Goal: Information Seeking & Learning: Check status

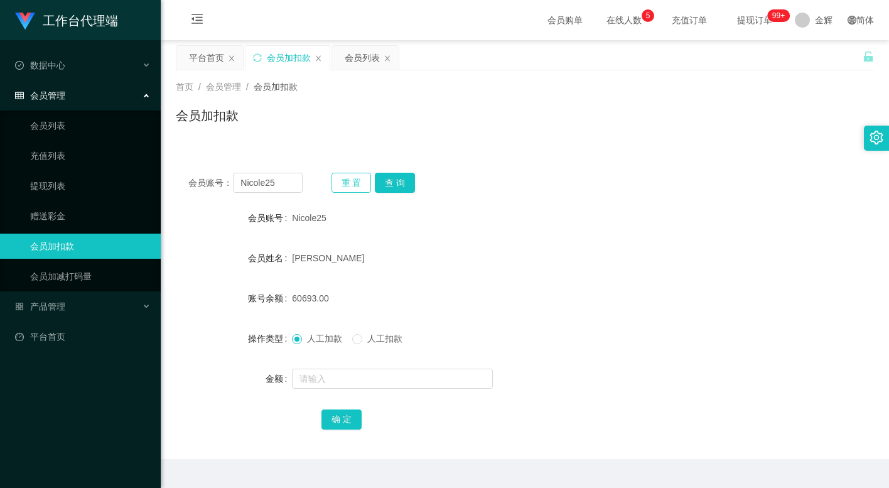
click at [349, 179] on button "重 置" at bounding box center [352, 183] width 40 height 20
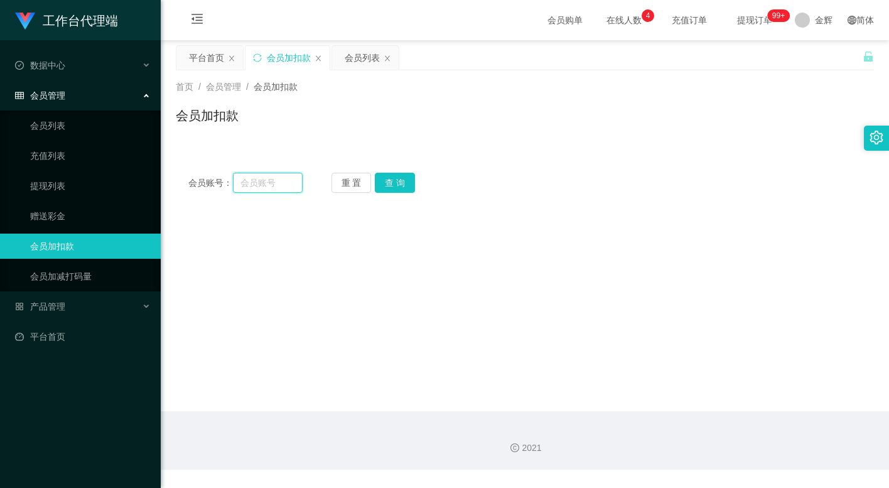
click at [266, 181] on input "text" at bounding box center [268, 183] width 70 height 20
paste input "JWJ359258"
type input "JWJ359258"
click at [405, 180] on button "查 询" at bounding box center [395, 183] width 40 height 20
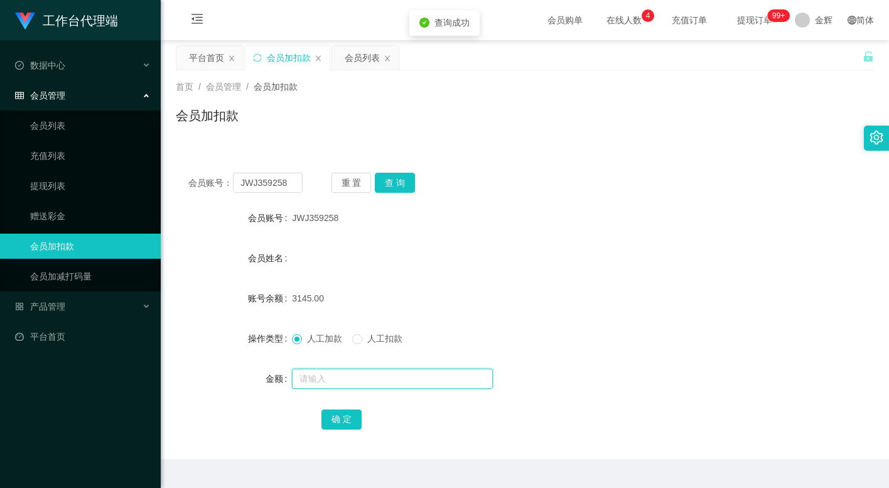
click at [328, 371] on input "text" at bounding box center [392, 379] width 201 height 20
type input "15"
click at [332, 412] on button "确 定" at bounding box center [341, 419] width 40 height 20
click at [355, 186] on button "重 置" at bounding box center [352, 183] width 40 height 20
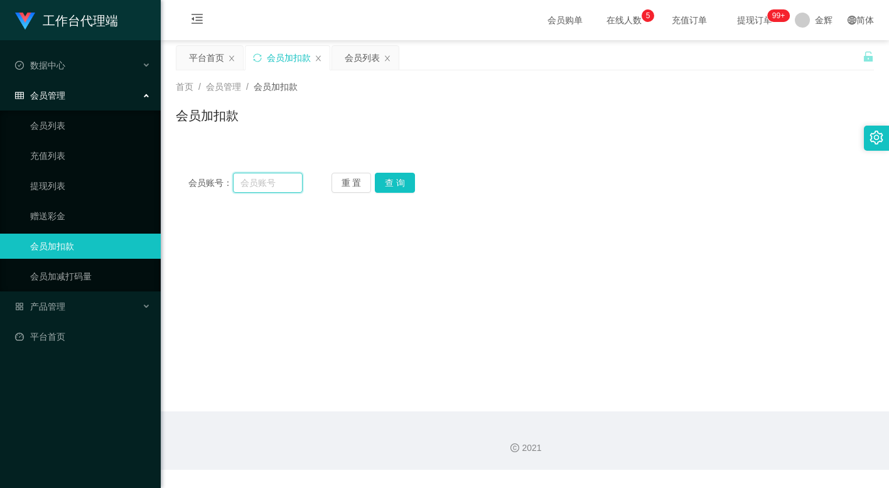
click at [266, 179] on input "text" at bounding box center [268, 183] width 70 height 20
paste input "mandy8668"
type input "mandy8668"
click at [379, 179] on button "查 询" at bounding box center [395, 183] width 40 height 20
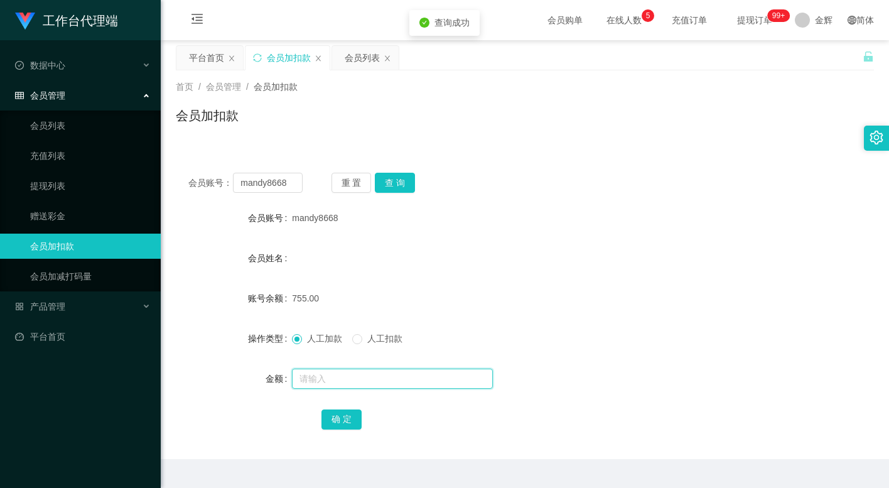
click at [316, 381] on input "text" at bounding box center [392, 379] width 201 height 20
type input "15"
drag, startPoint x: 353, startPoint y: 419, endPoint x: 288, endPoint y: 401, distance: 67.0
click at [353, 419] on button "确 定" at bounding box center [341, 419] width 40 height 20
click at [599, 213] on div "mandy8668" at bounding box center [495, 217] width 407 height 25
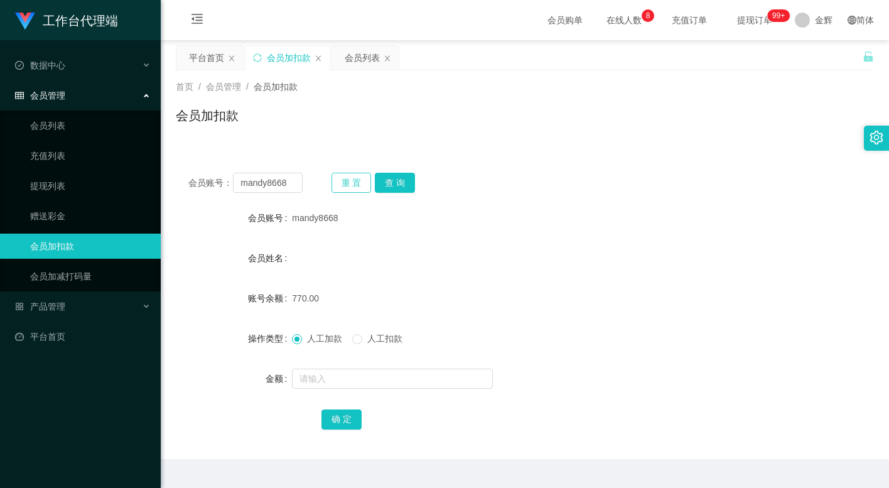
click at [368, 173] on div "重 置 查 询" at bounding box center [389, 183] width 114 height 20
click at [357, 180] on button "重 置" at bounding box center [352, 183] width 40 height 20
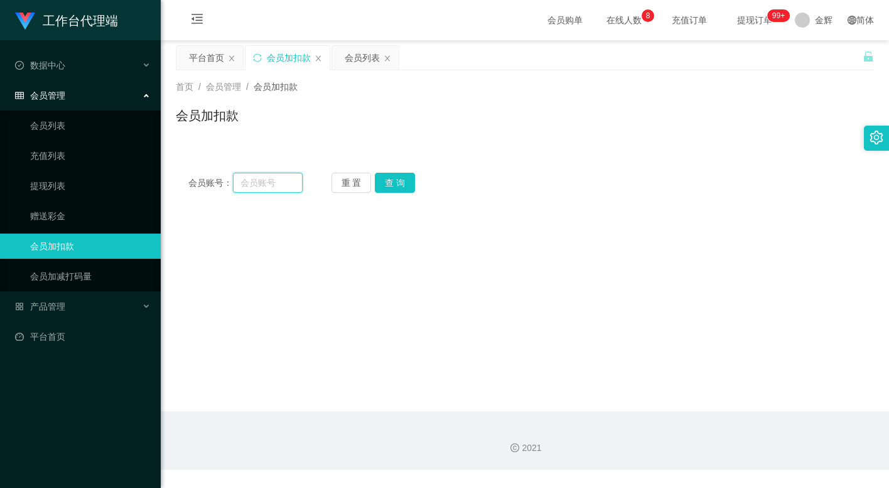
click at [273, 185] on input "text" at bounding box center [268, 183] width 70 height 20
paste input "83014728"
type input "83014728"
click at [396, 178] on button "查 询" at bounding box center [395, 183] width 40 height 20
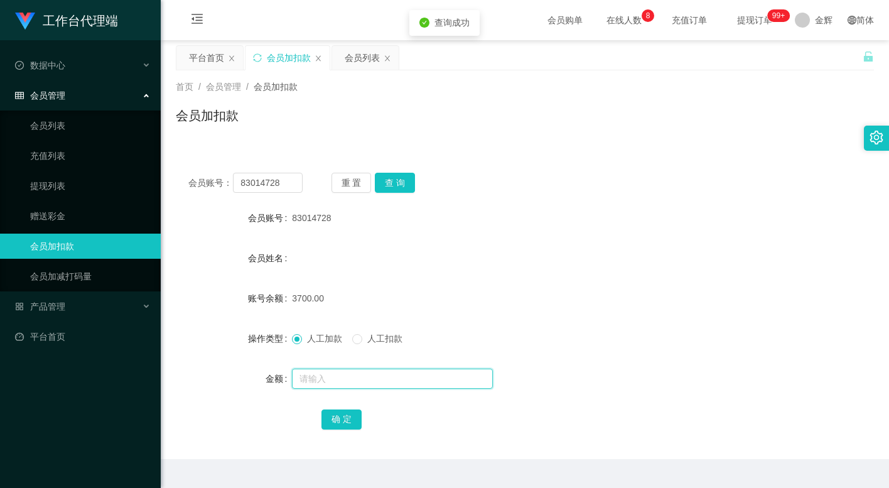
click at [335, 388] on input "text" at bounding box center [392, 379] width 201 height 20
type input "15"
click at [342, 419] on button "确 定" at bounding box center [341, 419] width 40 height 20
click at [504, 277] on form "会员账号 83014728 会员姓名 账号余额 3700.00 操作类型 人工加款 人工扣款 金额 确 定" at bounding box center [525, 318] width 698 height 226
click at [347, 183] on button "重 置" at bounding box center [352, 183] width 40 height 20
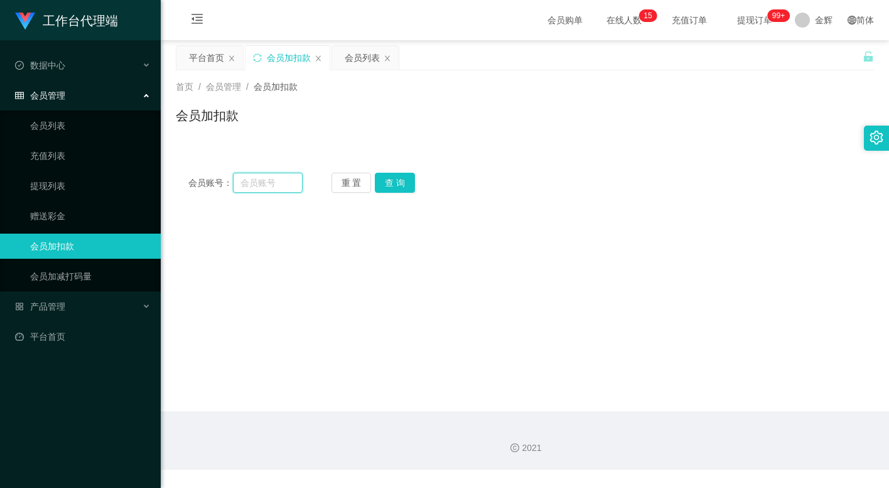
click at [268, 183] on input "text" at bounding box center [268, 183] width 70 height 20
paste input "Pema"
type input "Pema"
click at [398, 174] on button "查 询" at bounding box center [395, 183] width 40 height 20
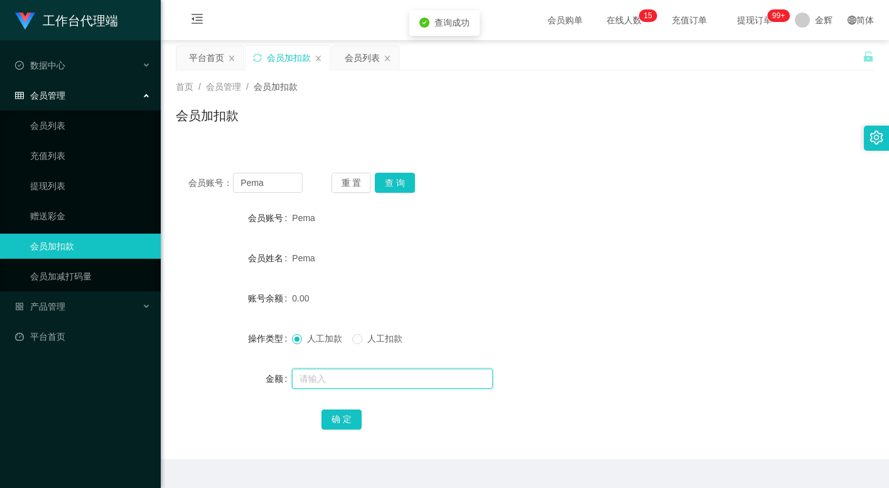
click at [324, 387] on input "text" at bounding box center [392, 379] width 201 height 20
type input "15"
drag, startPoint x: 333, startPoint y: 419, endPoint x: 352, endPoint y: 405, distance: 23.4
click at [333, 419] on button "确 定" at bounding box center [341, 419] width 40 height 20
click at [492, 261] on div "Pema" at bounding box center [495, 257] width 407 height 25
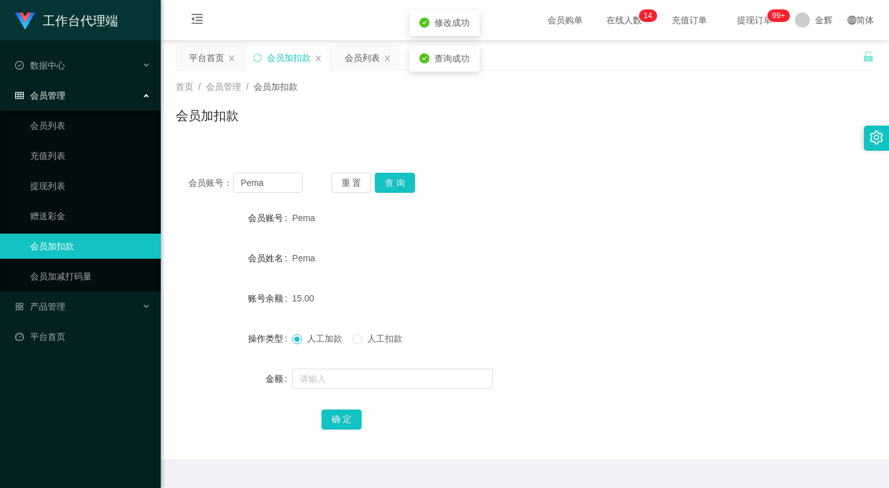
click at [773, 18] on sup "99+" at bounding box center [778, 15] width 23 height 13
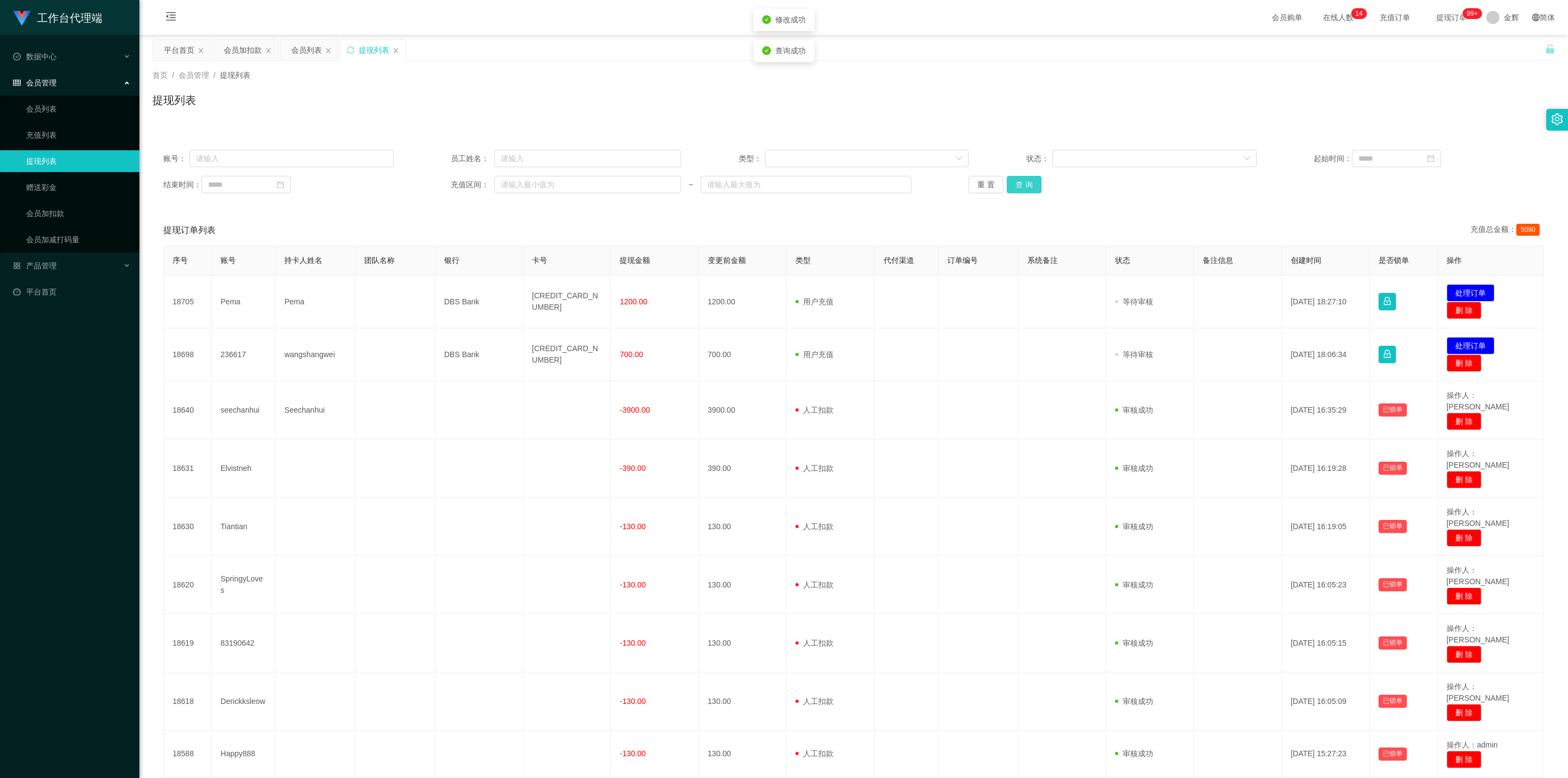
click at [770, 184] on button "查 询" at bounding box center [1024, 185] width 35 height 17
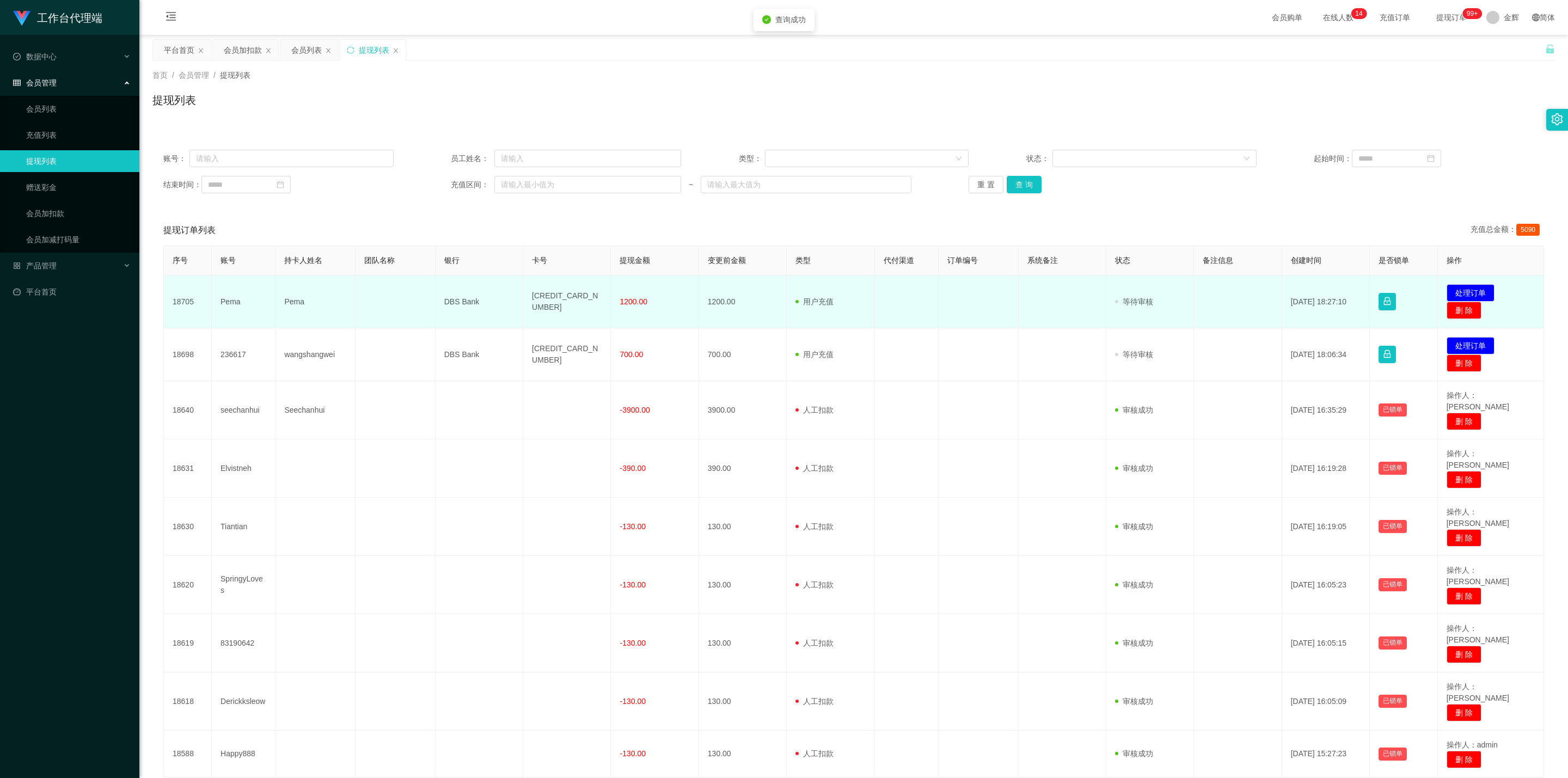
click at [293, 301] on td "Pema" at bounding box center [316, 302] width 80 height 53
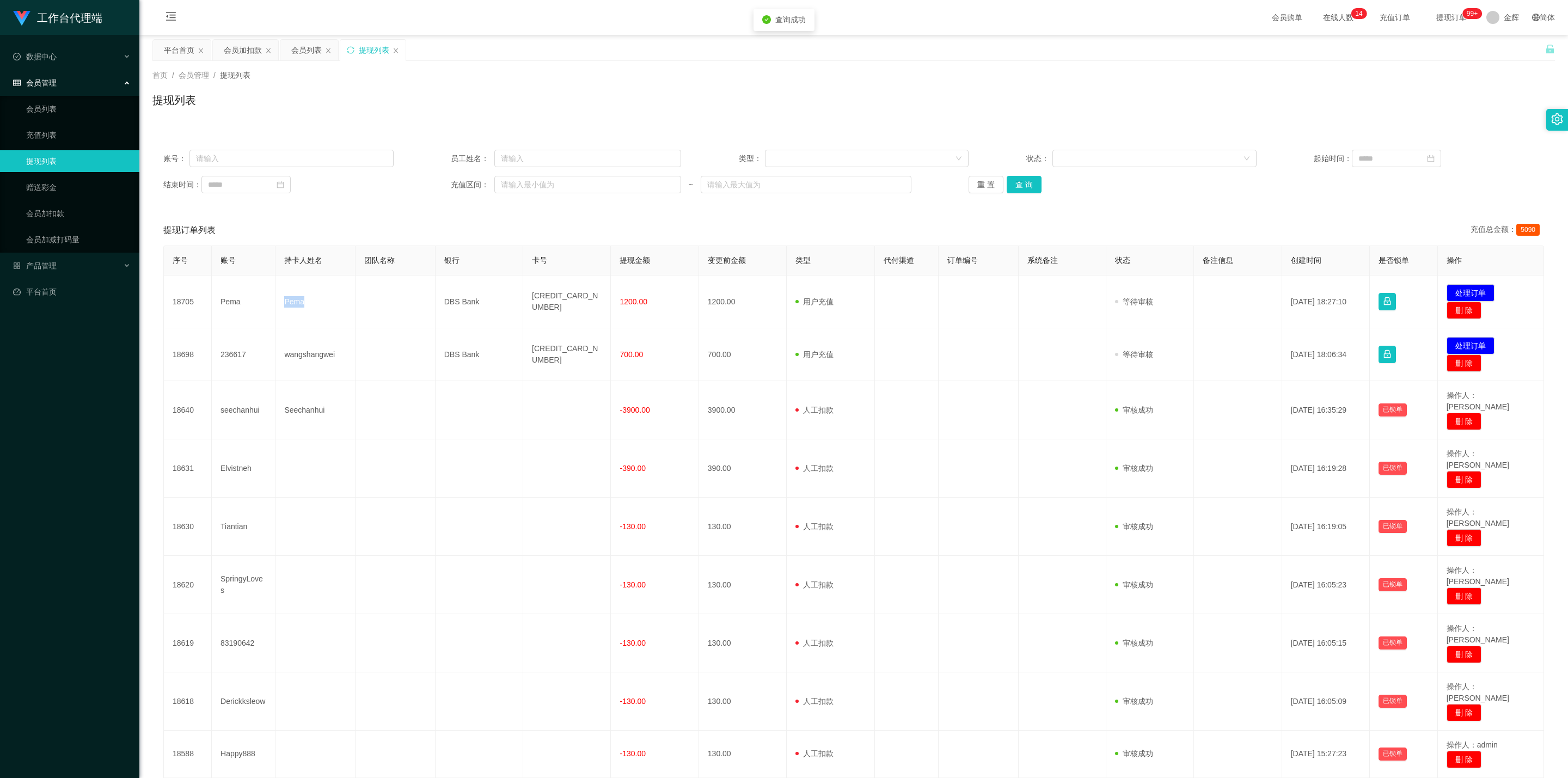
copy td "Pema"
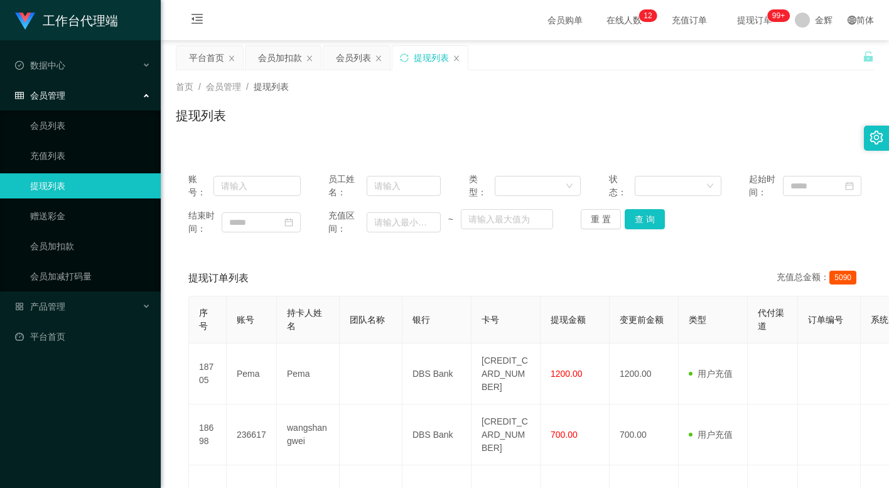
drag, startPoint x: 438, startPoint y: 115, endPoint x: 529, endPoint y: 11, distance: 138.3
click at [438, 115] on div "提现列表" at bounding box center [525, 120] width 698 height 29
drag, startPoint x: 47, startPoint y: 245, endPoint x: 59, endPoint y: 245, distance: 11.9
click at [47, 244] on link "会员加扣款" at bounding box center [90, 246] width 121 height 25
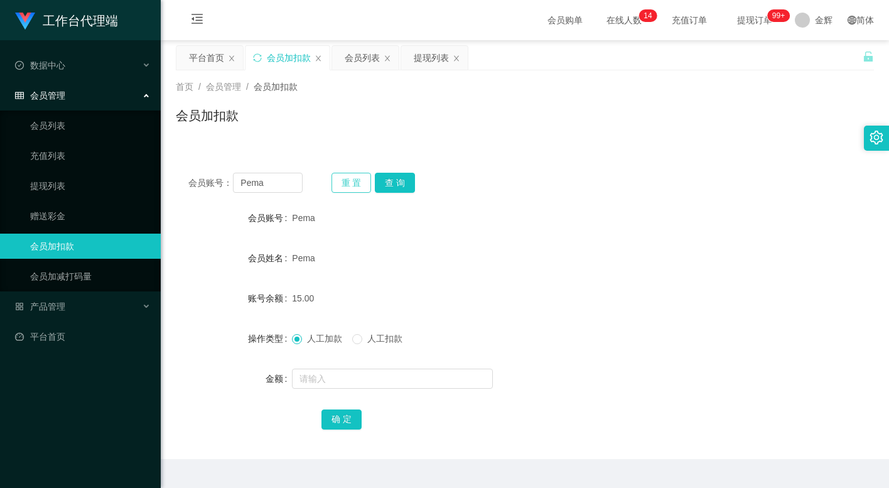
click at [358, 181] on button "重 置" at bounding box center [352, 183] width 40 height 20
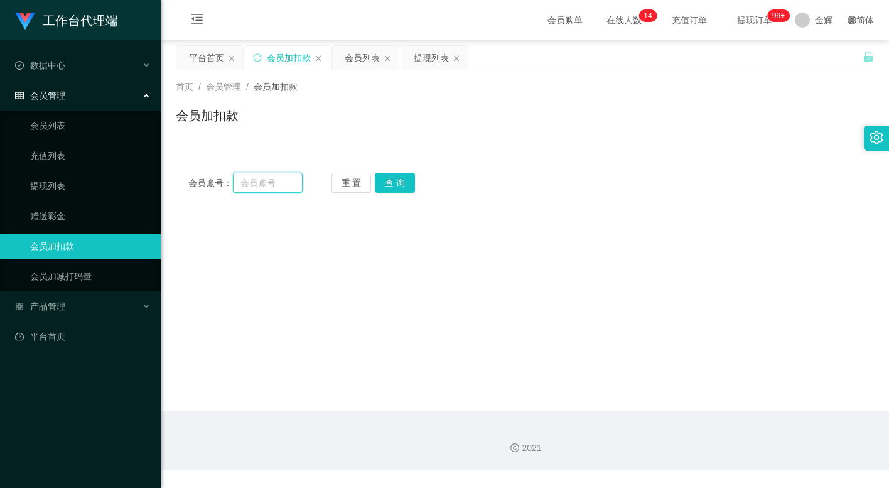
click at [270, 179] on input "text" at bounding box center [268, 183] width 70 height 20
paste input "SI986687"
type input "SI986687"
click at [394, 185] on button "查 询" at bounding box center [395, 183] width 40 height 20
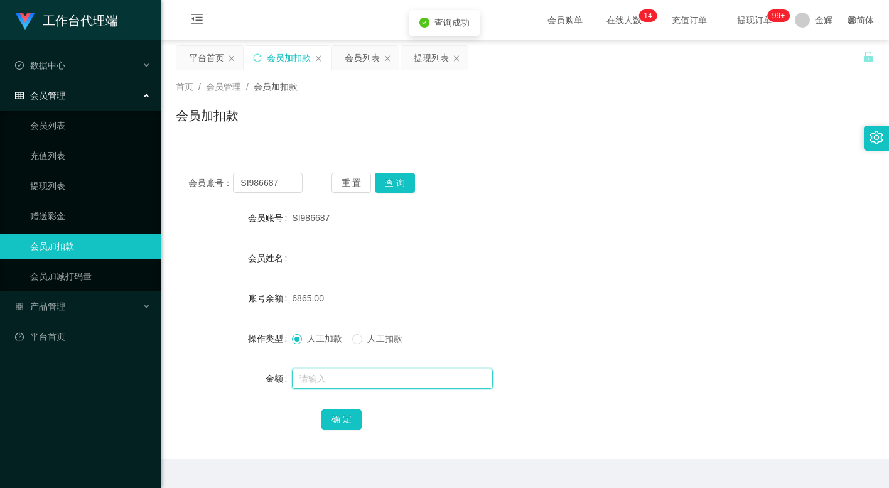
click at [320, 379] on input "text" at bounding box center [392, 379] width 201 height 20
type input "15"
drag, startPoint x: 330, startPoint y: 418, endPoint x: 264, endPoint y: 397, distance: 69.7
click at [332, 418] on button "确 定" at bounding box center [341, 419] width 40 height 20
click at [568, 168] on div "会员账号： SI986687 重 置 查 询 会员账号 SI986687 会员姓名 账号余额 6880.00 操作类型 人工加款 人工扣款 金额 确 定" at bounding box center [525, 309] width 698 height 299
